Goal: Task Accomplishment & Management: Manage account settings

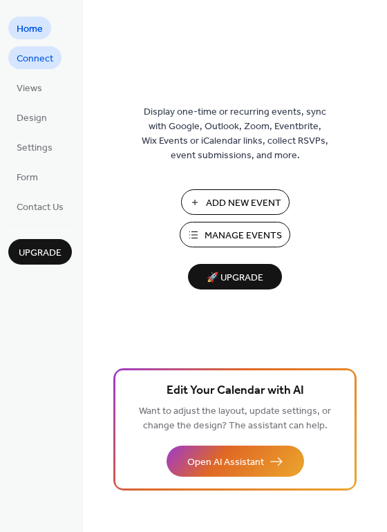
click at [46, 59] on span "Connect" at bounding box center [35, 59] width 37 height 15
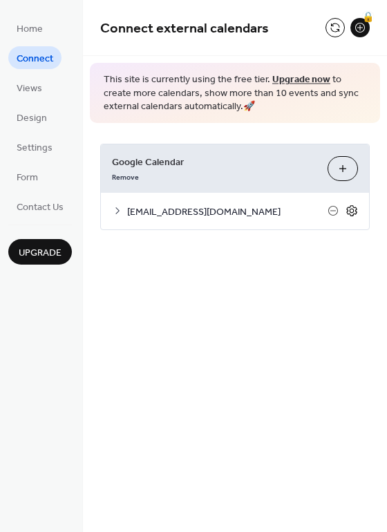
click at [354, 211] on icon at bounding box center [352, 211] width 12 height 12
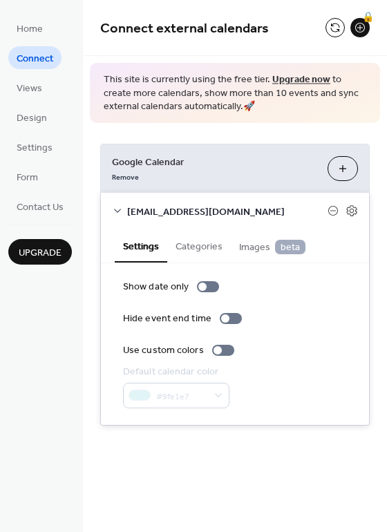
click at [188, 398] on div "#9fe1e7" at bounding box center [176, 396] width 106 height 26
click at [201, 247] on button "Categories" at bounding box center [199, 245] width 64 height 32
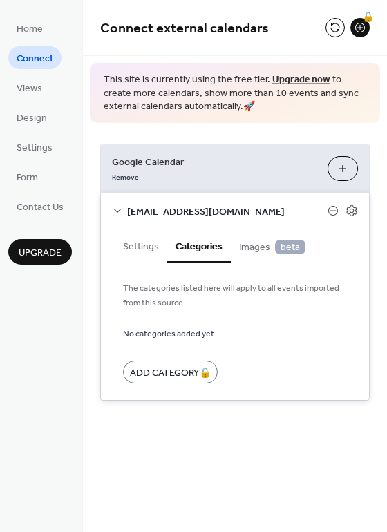
click at [250, 247] on span "Images beta" at bounding box center [272, 247] width 66 height 15
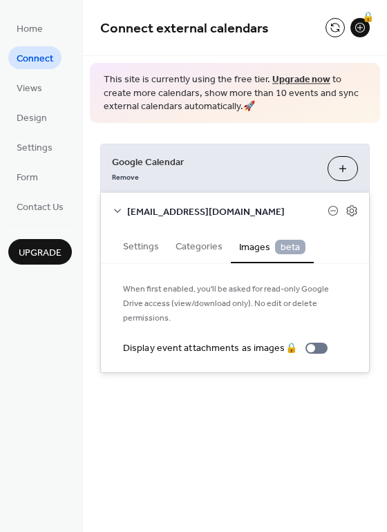
click at [149, 244] on button "Settings" at bounding box center [141, 245] width 53 height 32
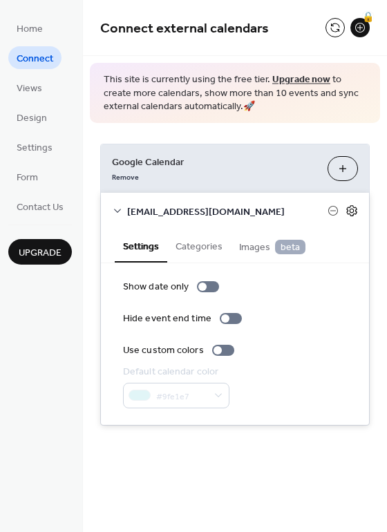
click at [352, 209] on icon at bounding box center [352, 211] width 12 height 12
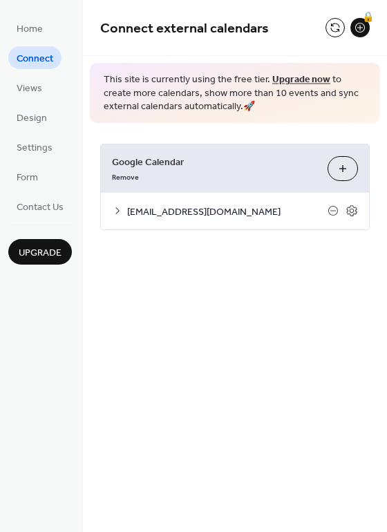
click at [165, 206] on span "hcccsparks@gmail.com" at bounding box center [227, 212] width 200 height 15
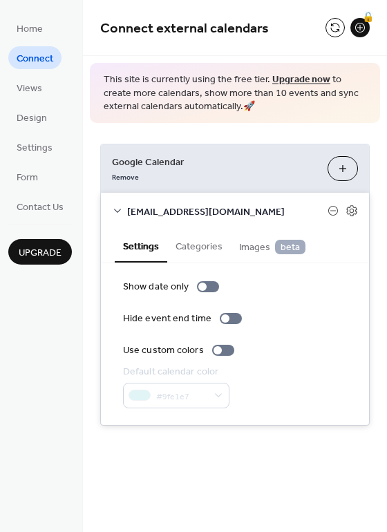
click at [341, 169] on button "Choose Calendars" at bounding box center [343, 168] width 30 height 25
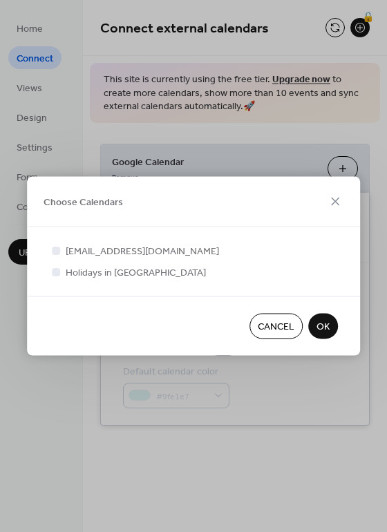
click at [291, 328] on span "Cancel" at bounding box center [276, 327] width 37 height 15
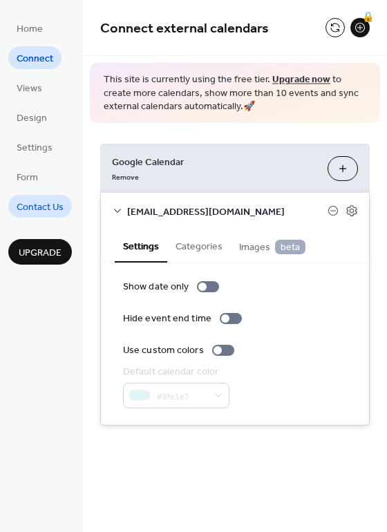
click at [57, 208] on span "Contact Us" at bounding box center [40, 207] width 47 height 15
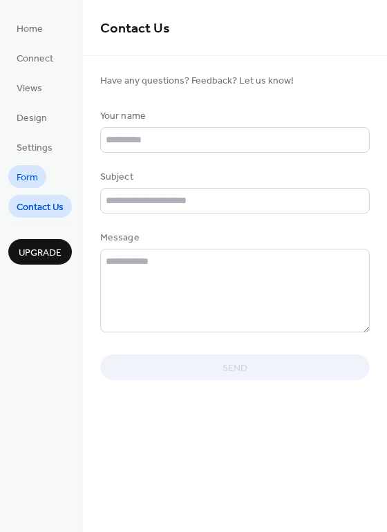
click at [34, 173] on span "Form" at bounding box center [27, 178] width 21 height 15
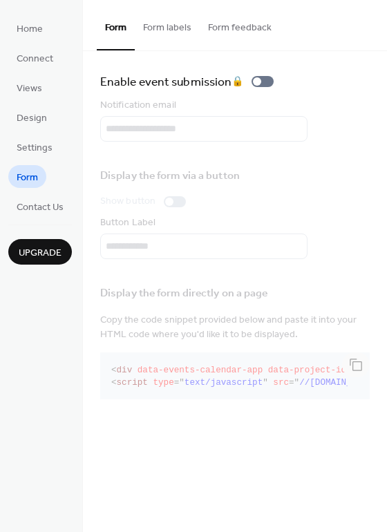
click at [173, 30] on button "Form labels" at bounding box center [167, 24] width 65 height 49
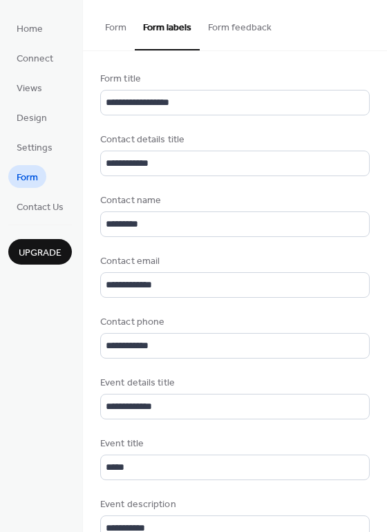
click at [250, 20] on button "Form feedback" at bounding box center [240, 24] width 80 height 49
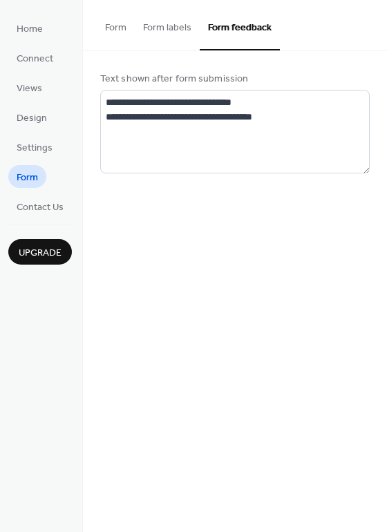
click at [110, 30] on button "Form" at bounding box center [116, 24] width 38 height 49
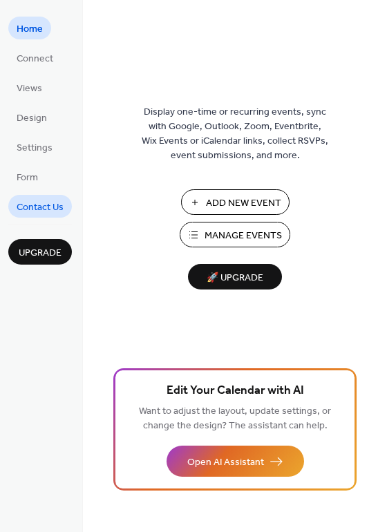
click at [39, 202] on span "Contact Us" at bounding box center [40, 207] width 47 height 15
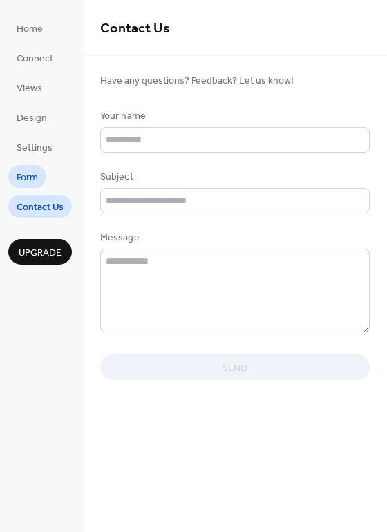
click at [33, 176] on span "Form" at bounding box center [27, 178] width 21 height 15
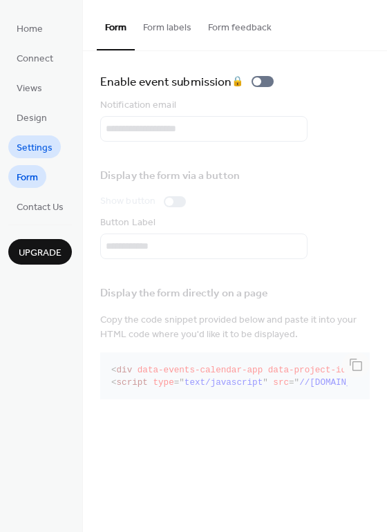
click at [37, 144] on span "Settings" at bounding box center [35, 148] width 36 height 15
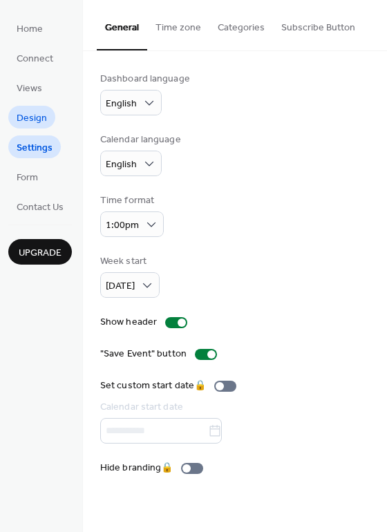
click at [37, 114] on span "Design" at bounding box center [32, 118] width 30 height 15
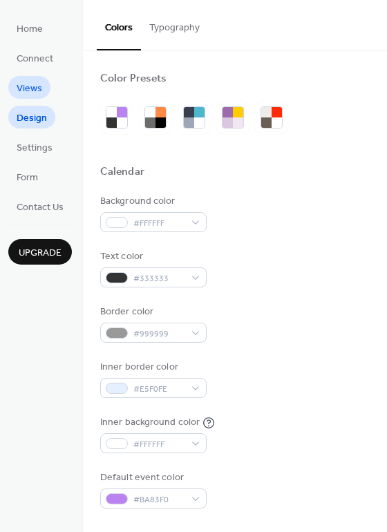
click at [25, 92] on span "Views" at bounding box center [30, 89] width 26 height 15
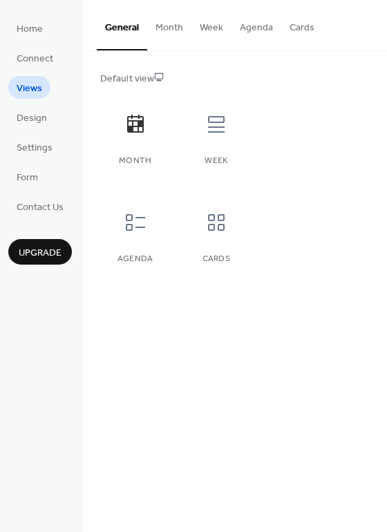
click at [173, 26] on button "Month" at bounding box center [169, 24] width 44 height 49
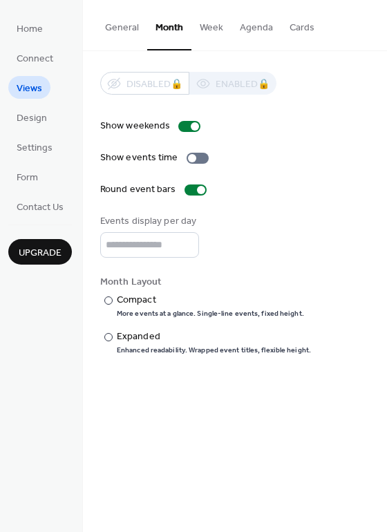
click at [212, 24] on button "Week" at bounding box center [211, 24] width 40 height 49
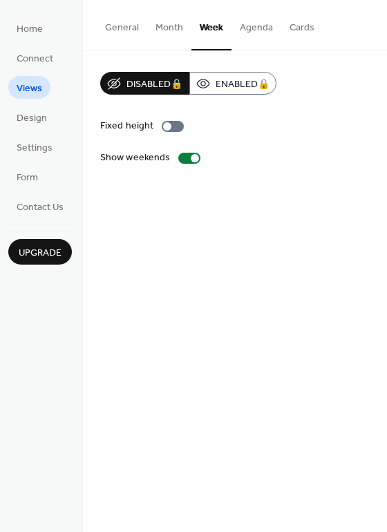
click at [256, 32] on button "Agenda" at bounding box center [256, 24] width 50 height 49
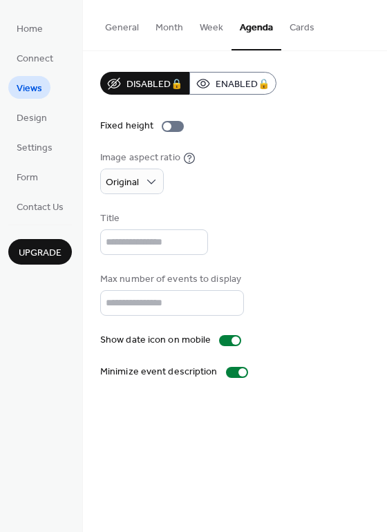
click at [304, 31] on button "Cards" at bounding box center [301, 24] width 41 height 49
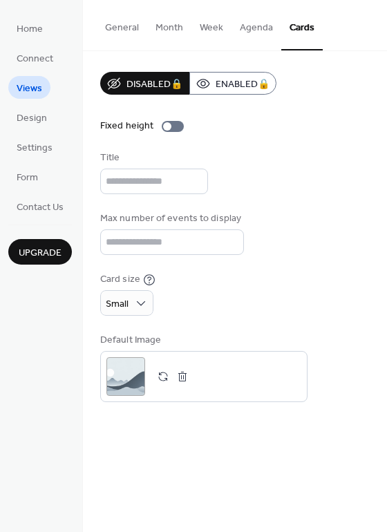
click at [123, 30] on button "General" at bounding box center [122, 24] width 50 height 49
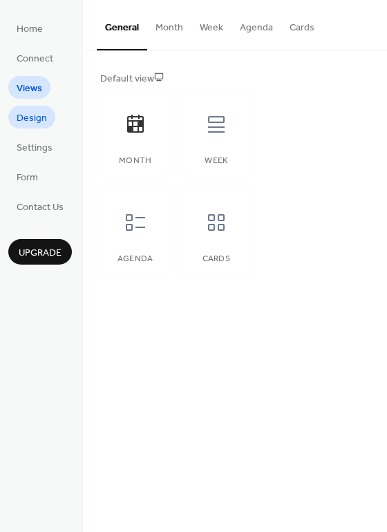
click at [33, 122] on span "Design" at bounding box center [32, 118] width 30 height 15
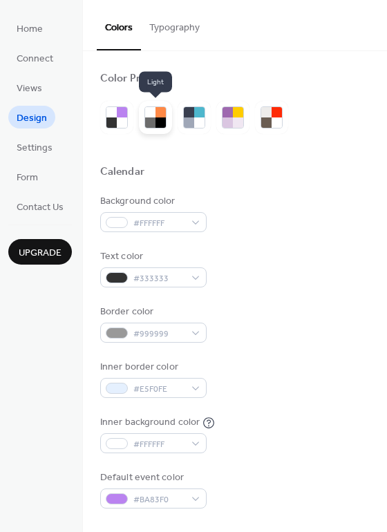
click at [162, 120] on div at bounding box center [160, 122] width 10 height 10
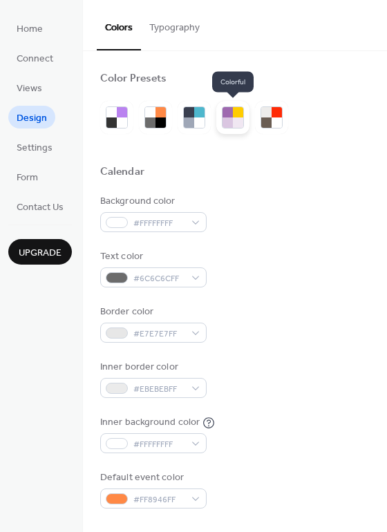
click at [234, 118] on div at bounding box center [238, 122] width 10 height 10
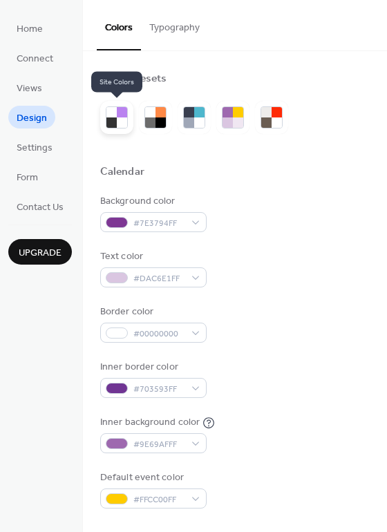
click at [117, 120] on div at bounding box center [122, 122] width 10 height 10
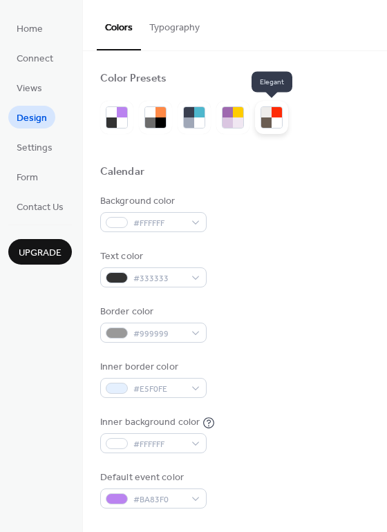
click at [273, 118] on div at bounding box center [277, 122] width 10 height 10
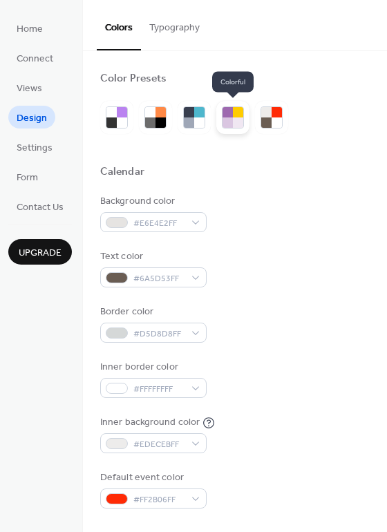
click at [236, 121] on div at bounding box center [238, 122] width 10 height 10
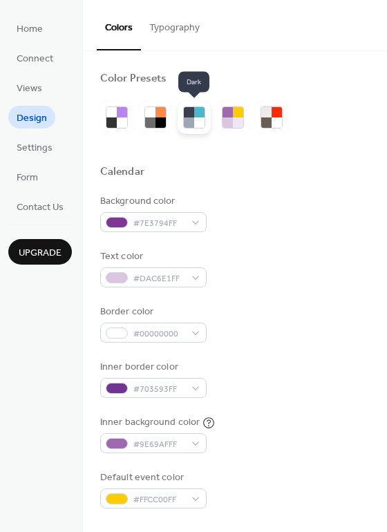
click at [190, 119] on div at bounding box center [189, 122] width 10 height 10
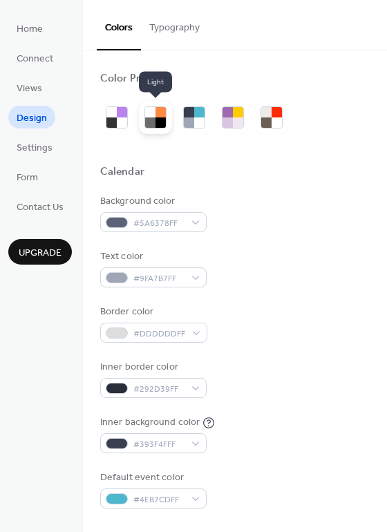
click at [155, 120] on div at bounding box center [160, 122] width 10 height 10
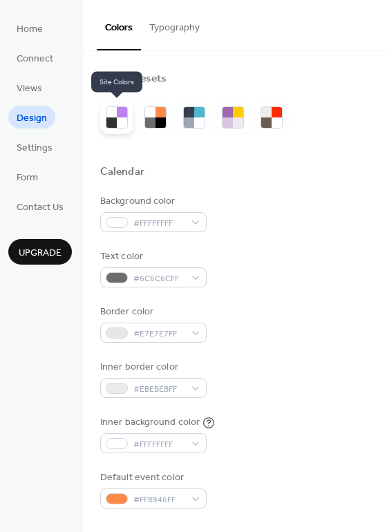
click at [117, 122] on div at bounding box center [122, 122] width 10 height 10
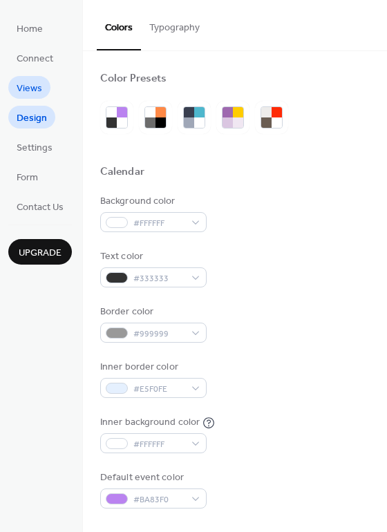
click at [32, 88] on span "Views" at bounding box center [30, 89] width 26 height 15
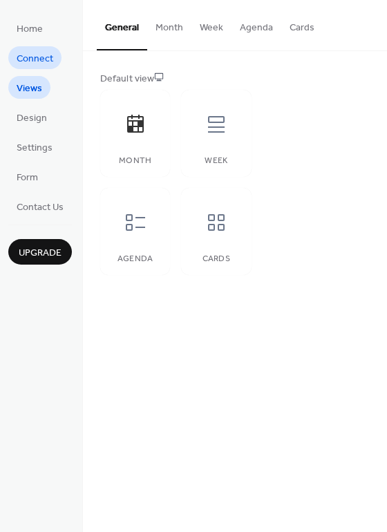
click at [49, 53] on span "Connect" at bounding box center [35, 59] width 37 height 15
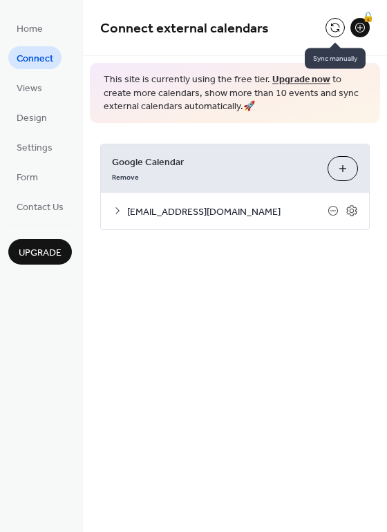
click at [330, 30] on button at bounding box center [334, 27] width 19 height 19
click at [334, 30] on button at bounding box center [334, 27] width 19 height 19
click at [337, 29] on button at bounding box center [334, 27] width 19 height 19
click at [22, 90] on span "Views" at bounding box center [30, 89] width 26 height 15
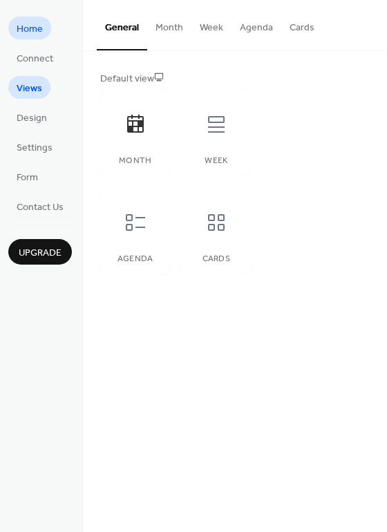
click at [39, 29] on span "Home" at bounding box center [30, 29] width 26 height 15
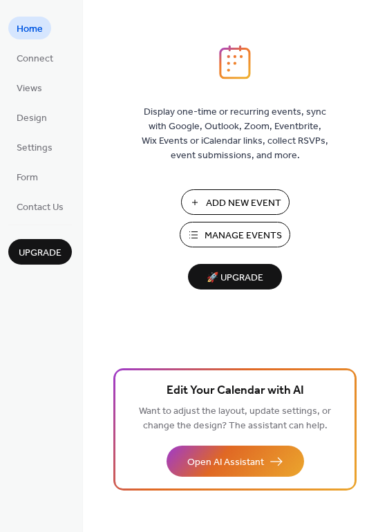
click at [244, 237] on span "Manage Events" at bounding box center [243, 236] width 77 height 15
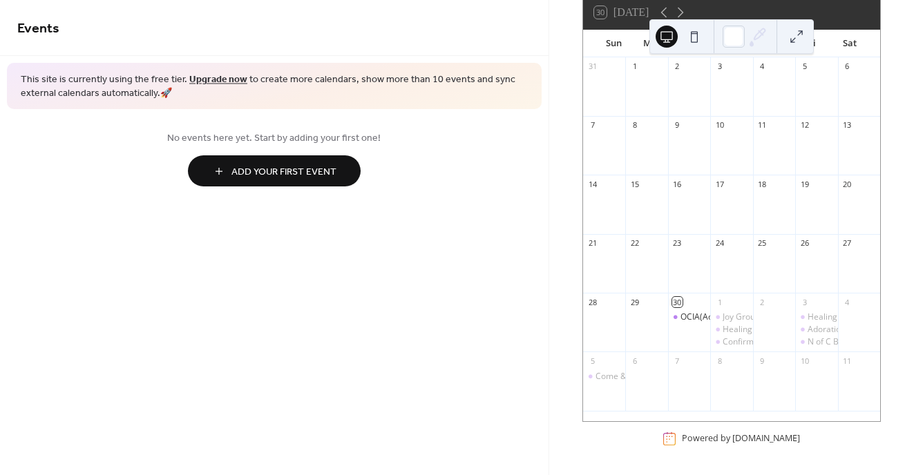
scroll to position [102, 0]
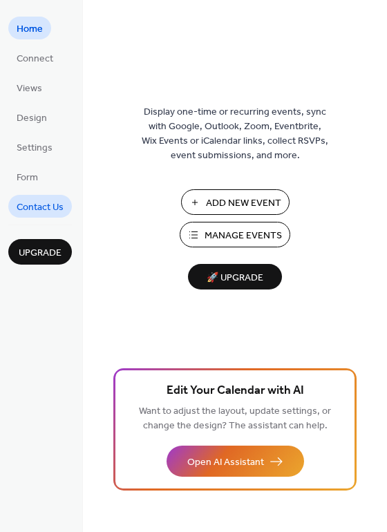
click at [46, 211] on span "Contact Us" at bounding box center [40, 207] width 47 height 15
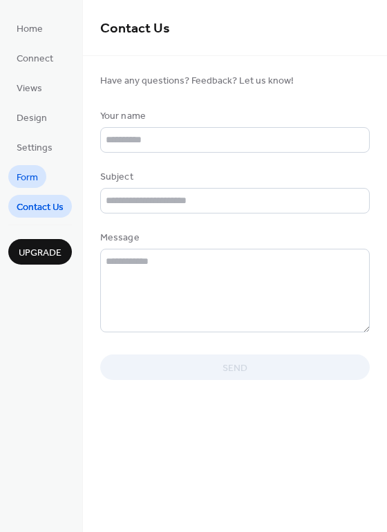
click at [32, 182] on span "Form" at bounding box center [27, 178] width 21 height 15
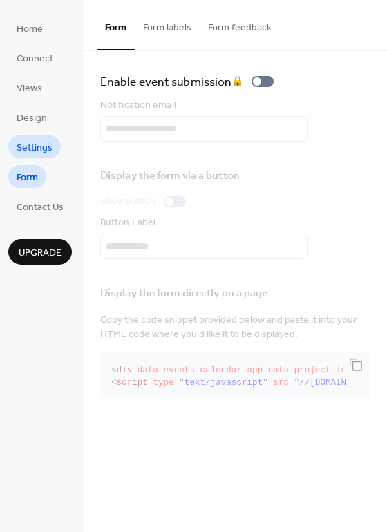
click at [39, 148] on span "Settings" at bounding box center [35, 148] width 36 height 15
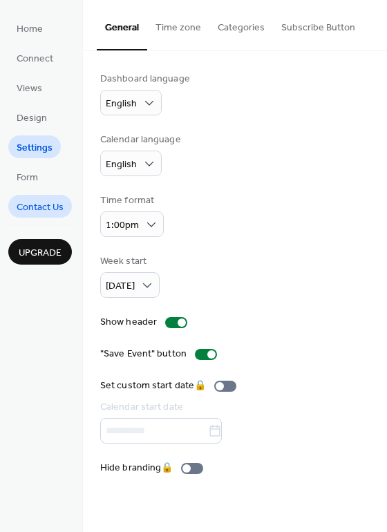
click at [59, 209] on span "Contact Us" at bounding box center [40, 207] width 47 height 15
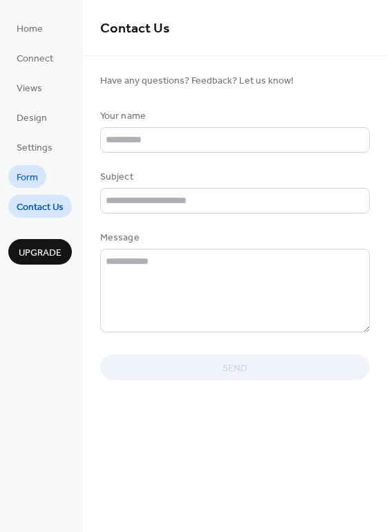
click at [30, 178] on span "Form" at bounding box center [27, 178] width 21 height 15
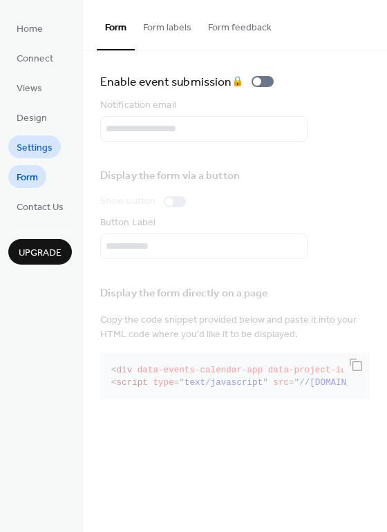
click at [28, 145] on span "Settings" at bounding box center [35, 148] width 36 height 15
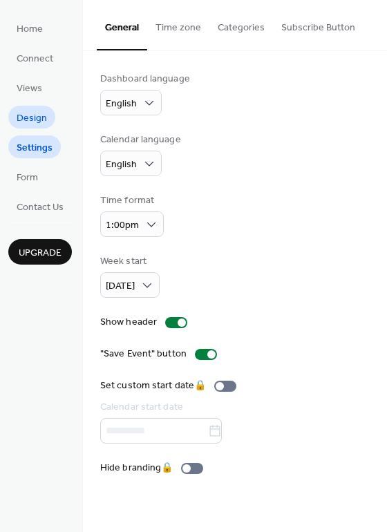
click at [32, 126] on span "Design" at bounding box center [32, 118] width 30 height 15
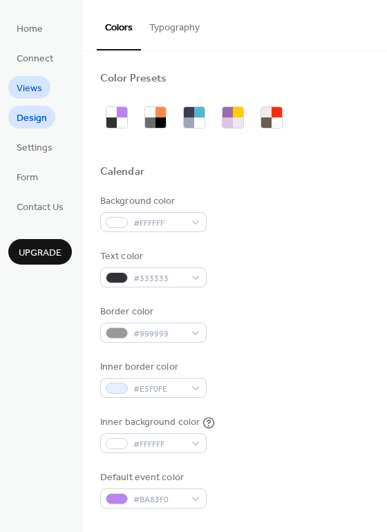
click at [26, 86] on span "Views" at bounding box center [30, 89] width 26 height 15
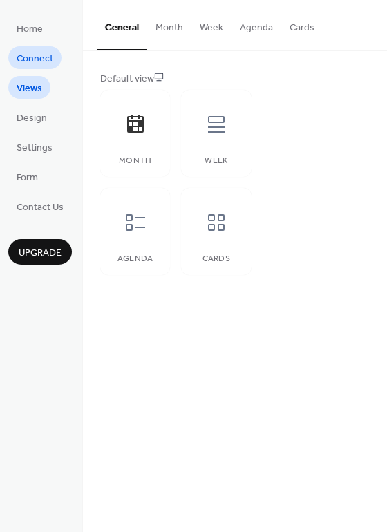
click at [32, 59] on span "Connect" at bounding box center [35, 59] width 37 height 15
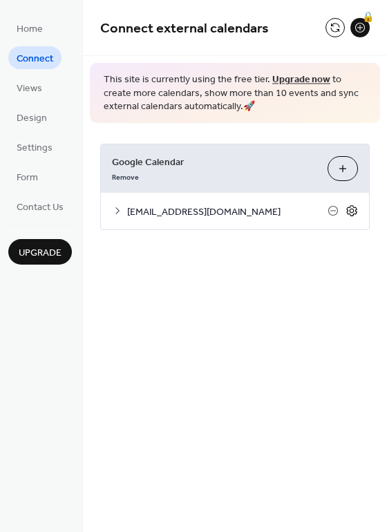
click at [353, 211] on icon at bounding box center [352, 211] width 5 height 5
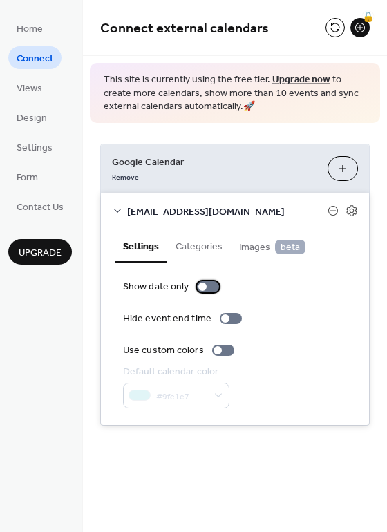
click at [205, 285] on div at bounding box center [202, 287] width 8 height 8
click at [205, 285] on div at bounding box center [208, 286] width 22 height 11
click at [195, 243] on button "Categories" at bounding box center [199, 245] width 64 height 32
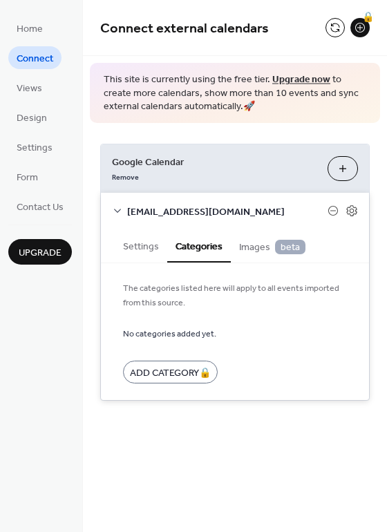
click at [250, 247] on span "Images beta" at bounding box center [272, 247] width 66 height 15
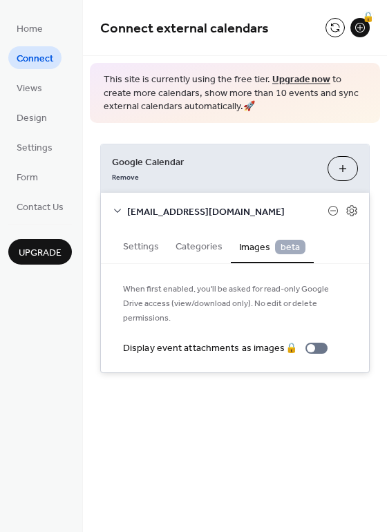
click at [138, 247] on button "Settings" at bounding box center [141, 245] width 53 height 32
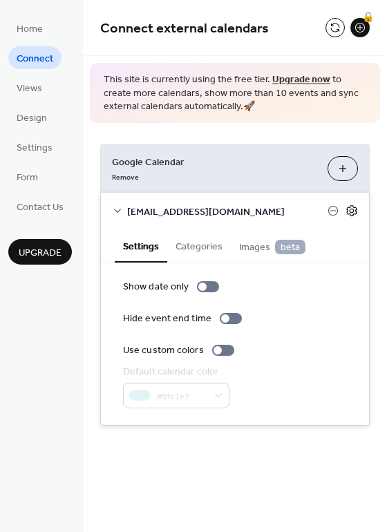
click at [352, 210] on icon at bounding box center [352, 211] width 12 height 12
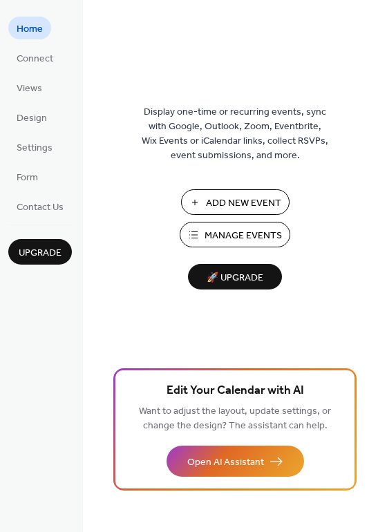
click at [232, 200] on span "Add New Event" at bounding box center [243, 203] width 75 height 15
